Goal: Information Seeking & Learning: Learn about a topic

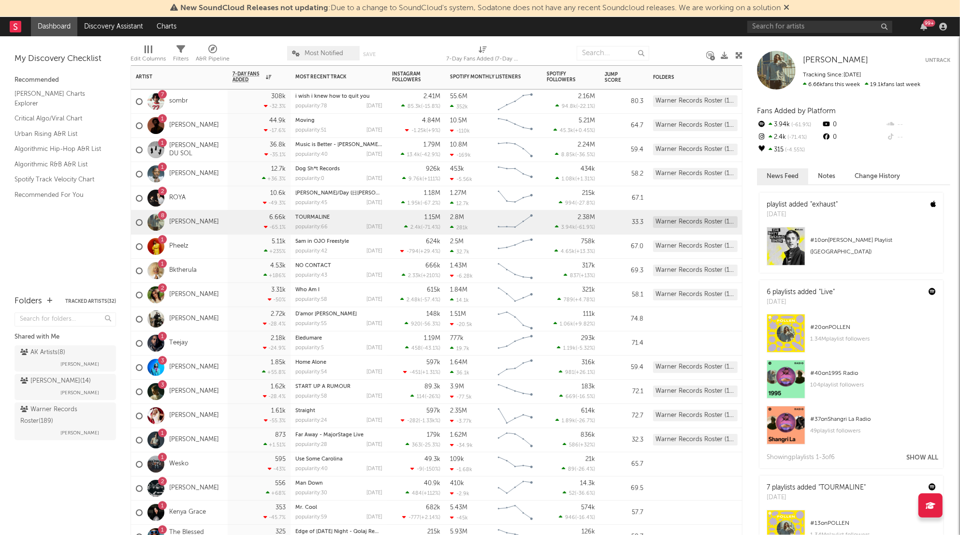
click at [188, 100] on div "7 sombr" at bounding box center [179, 101] width 97 height 24
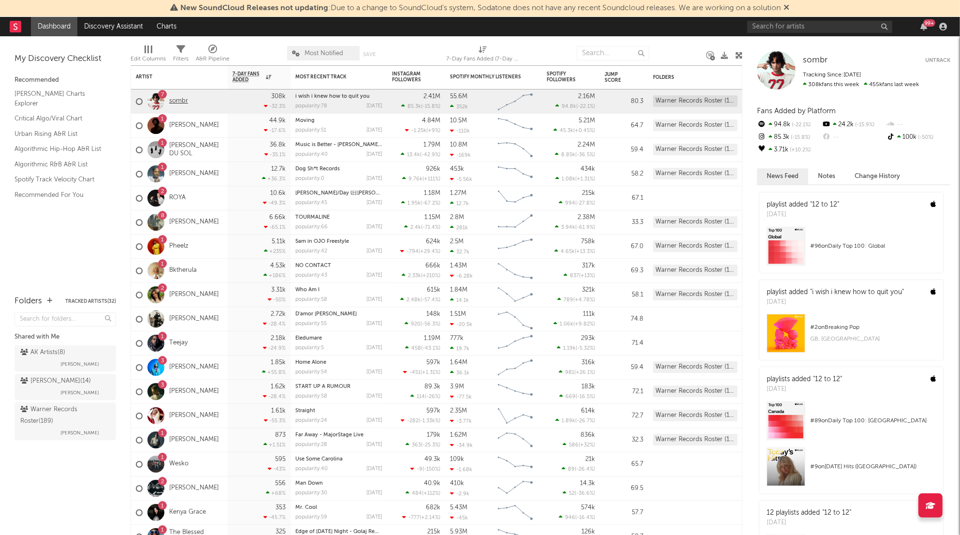
click at [172, 100] on link "sombr" at bounding box center [178, 101] width 19 height 8
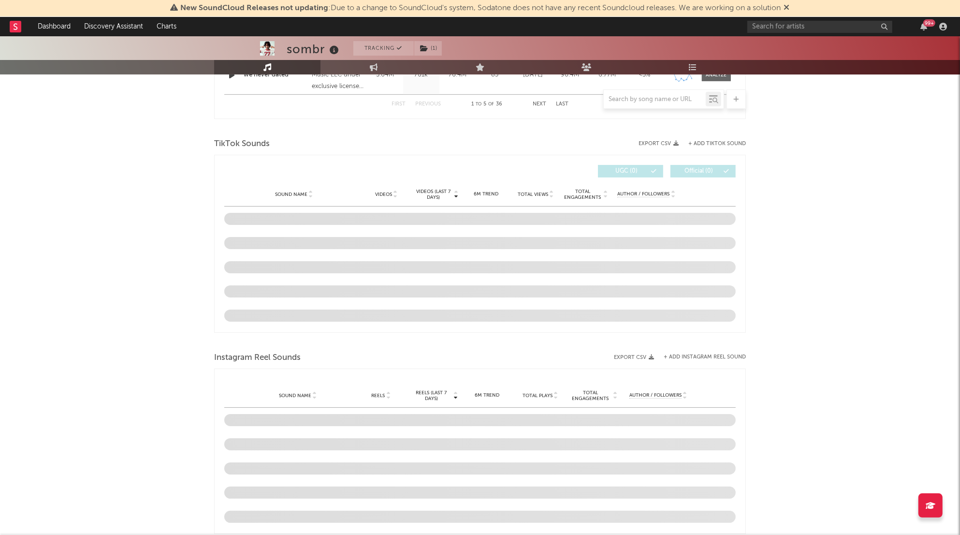
select select "6m"
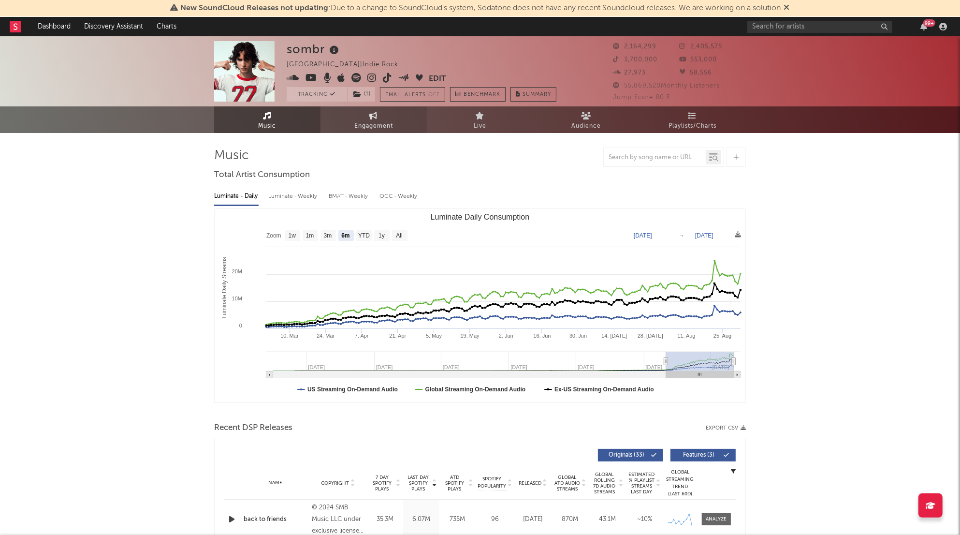
click at [377, 131] on span "Engagement" at bounding box center [373, 126] width 39 height 12
select select "1w"
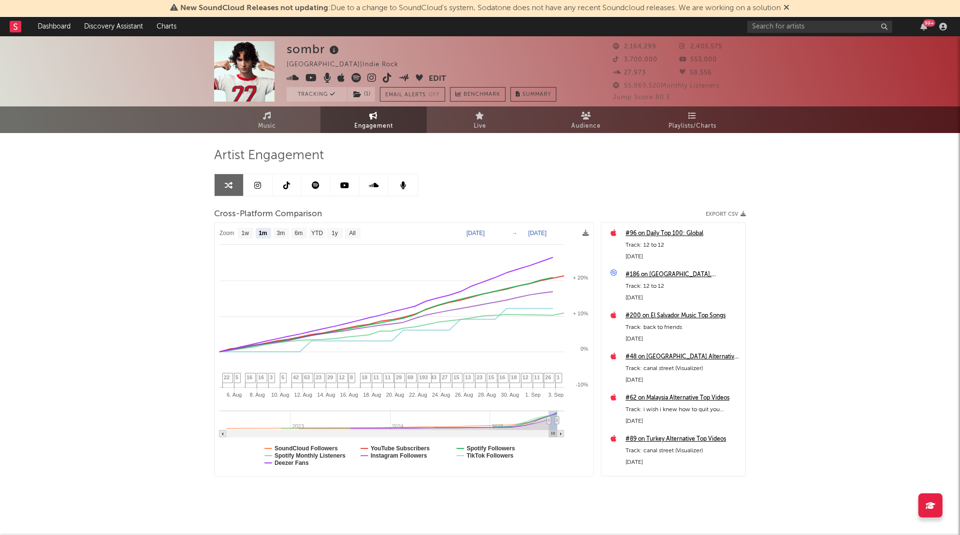
scroll to position [9, 0]
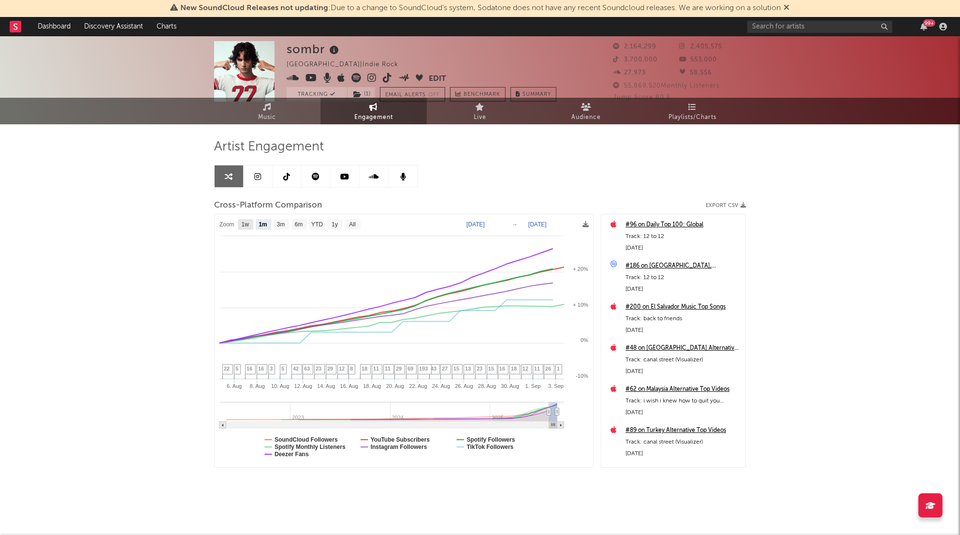
click at [248, 226] on text "1w" at bounding box center [246, 224] width 8 height 7
select select "1w"
type input "2025-08-28"
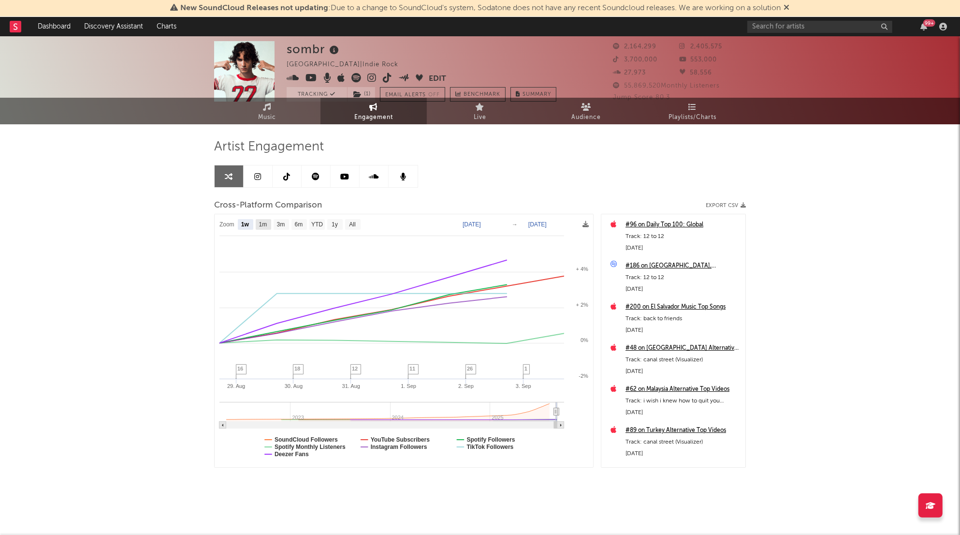
click at [265, 222] on text "1m" at bounding box center [263, 224] width 8 height 7
select select "1m"
type input "2025-08-03"
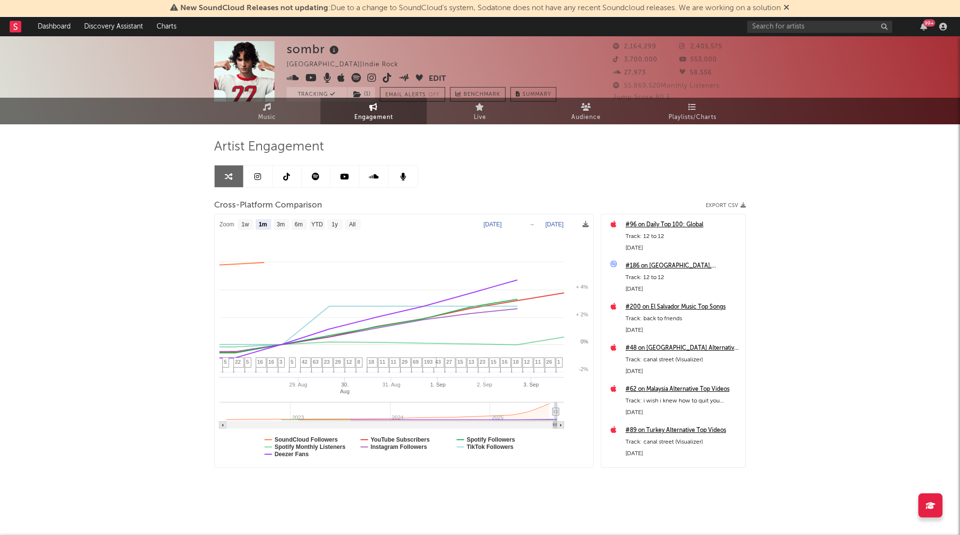
select select "1m"
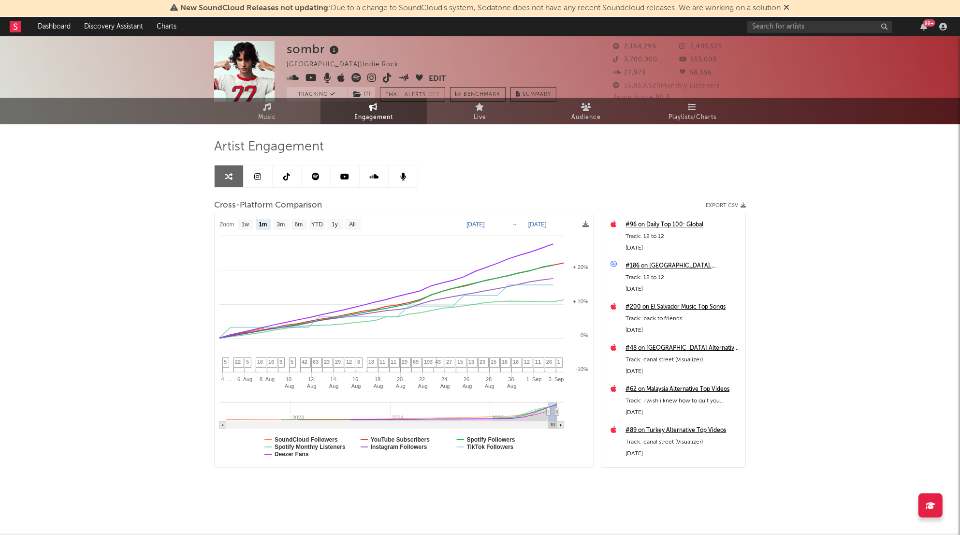
click at [485, 225] on text "Aug 3, 2025" at bounding box center [476, 224] width 18 height 7
click at [499, 225] on input "2025-08-03" at bounding box center [480, 225] width 45 height 10
click at [503, 225] on input "2025-08-03" at bounding box center [480, 225] width 45 height 10
type input "2025-07-27"
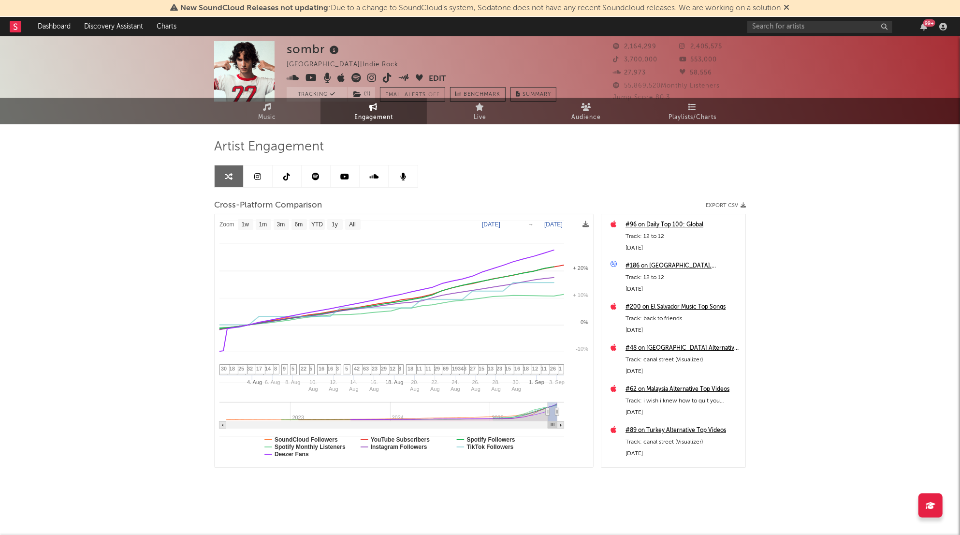
select select "1w"
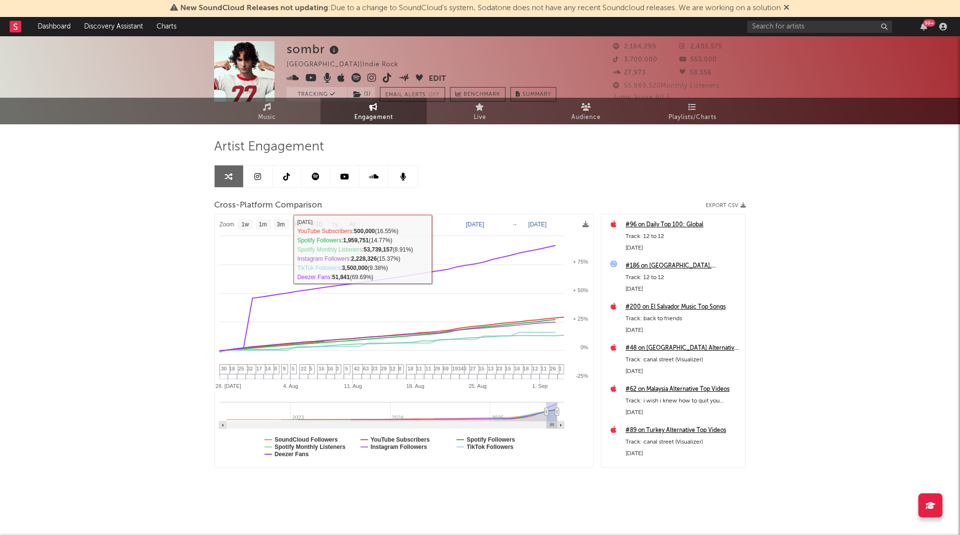
click at [484, 225] on text "Jul 27, 2025" at bounding box center [475, 224] width 18 height 7
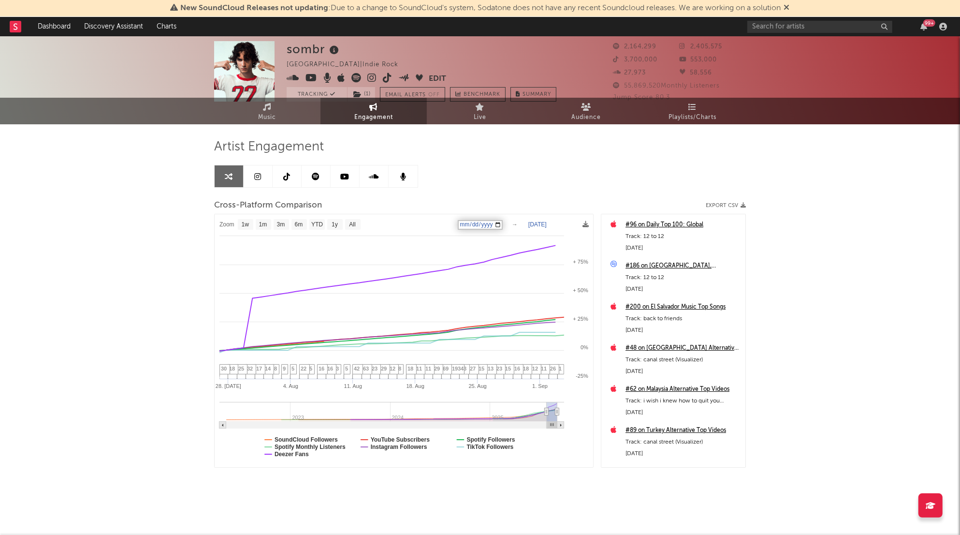
click at [503, 223] on input "2025-07-27" at bounding box center [480, 225] width 45 height 10
type input "2025-08-27"
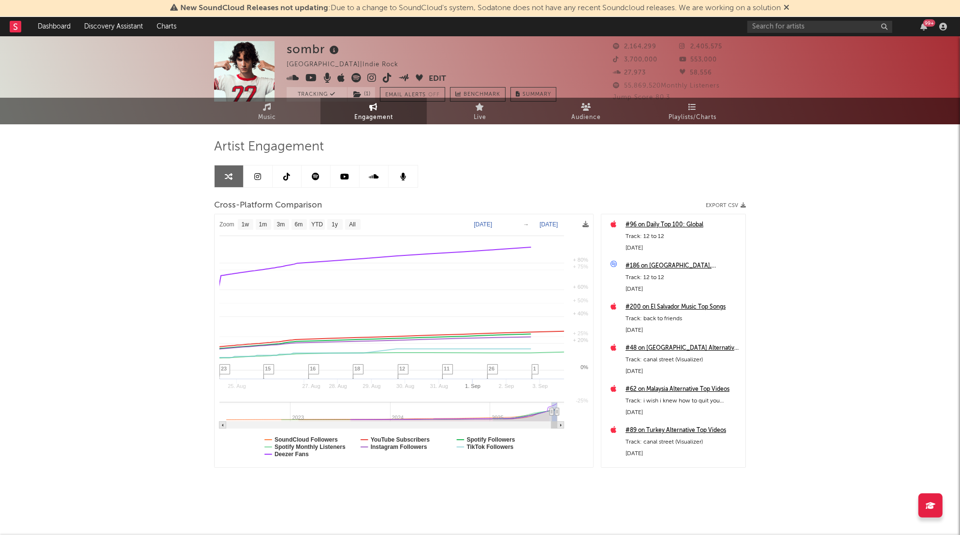
select select "1w"
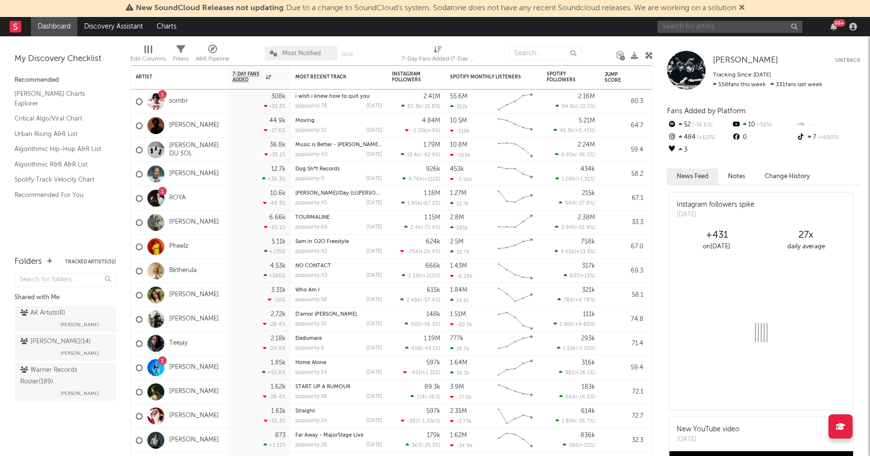
click at [685, 29] on input "text" at bounding box center [730, 27] width 145 height 12
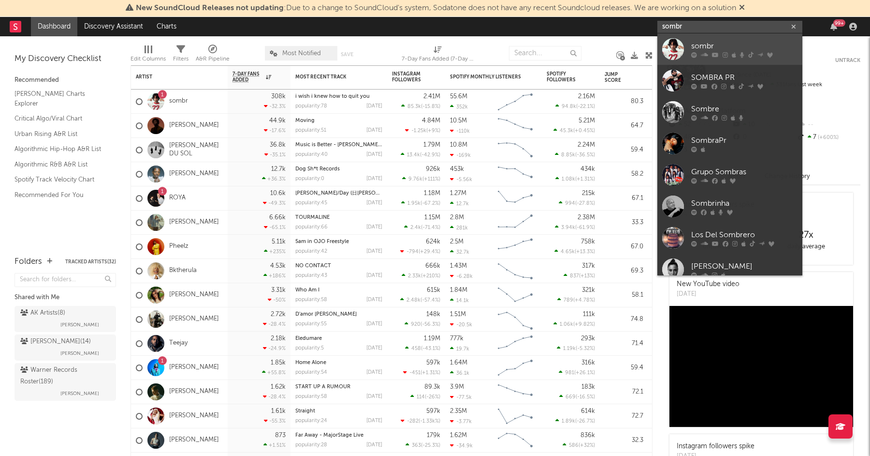
type input "sombr"
click at [699, 54] on div at bounding box center [744, 55] width 106 height 6
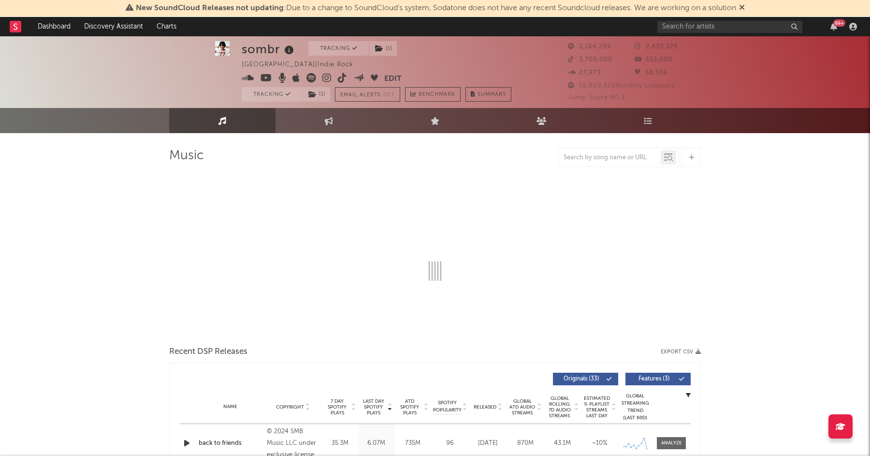
select select "6m"
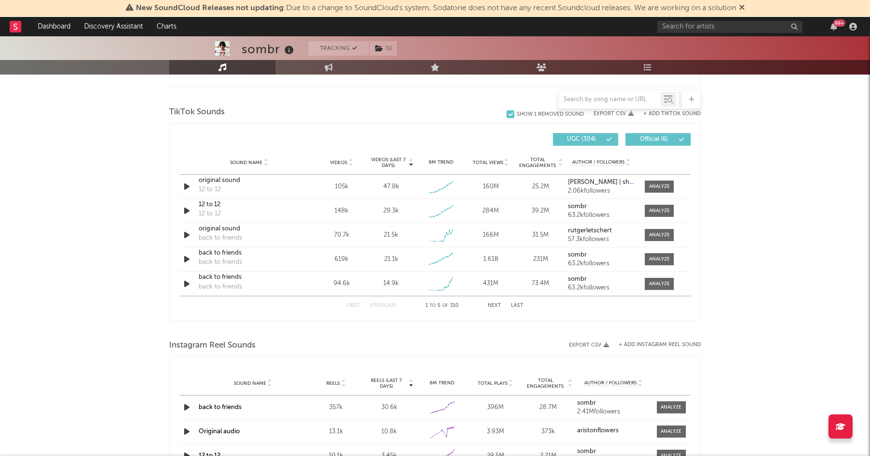
scroll to position [763, 0]
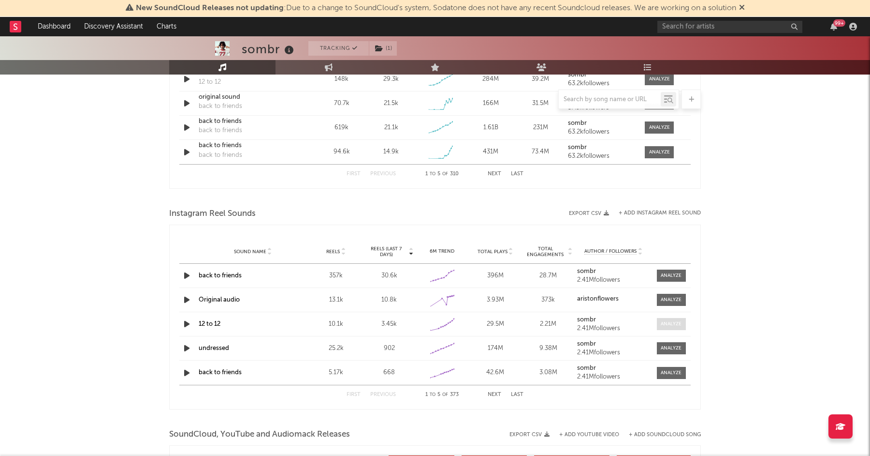
click at [666, 322] on div at bounding box center [671, 323] width 21 height 7
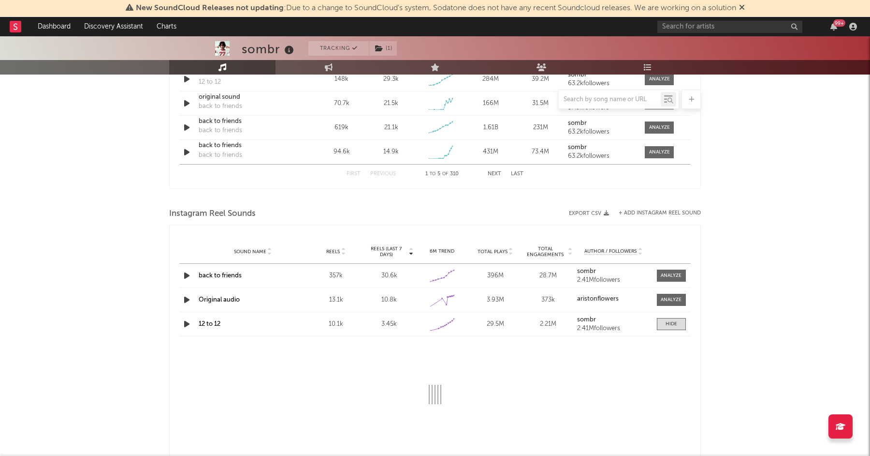
select select "1w"
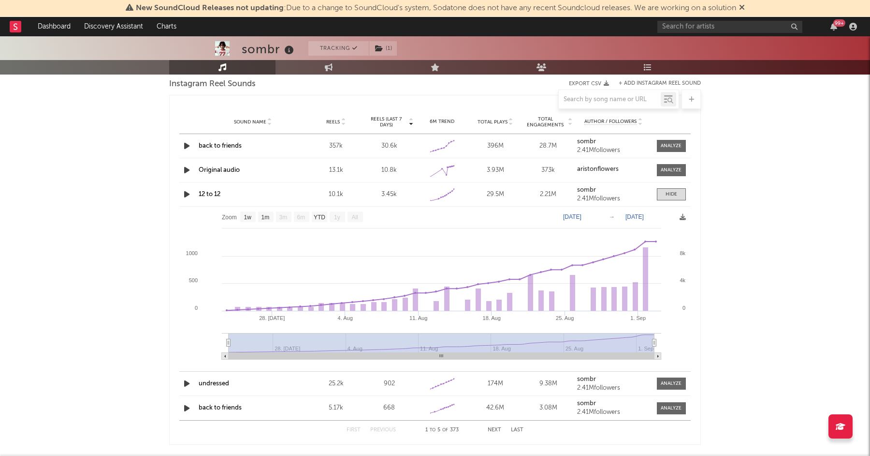
scroll to position [898, 0]
